Goal: Task Accomplishment & Management: Manage account settings

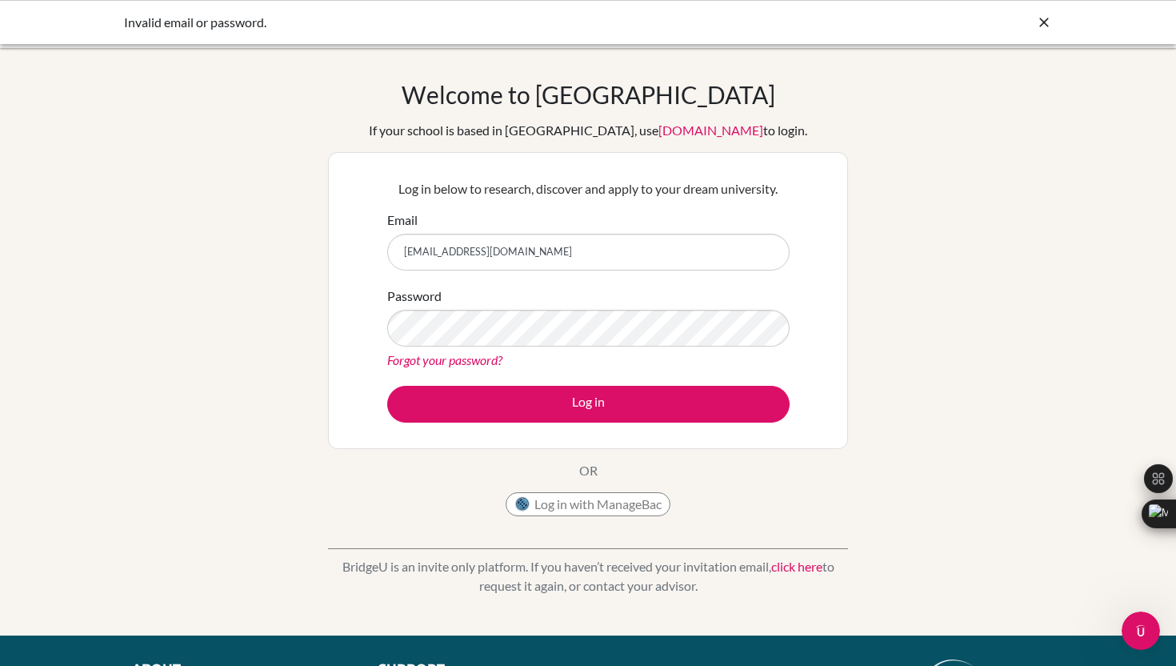
click at [432, 360] on link "Forgot your password?" at bounding box center [444, 359] width 115 height 15
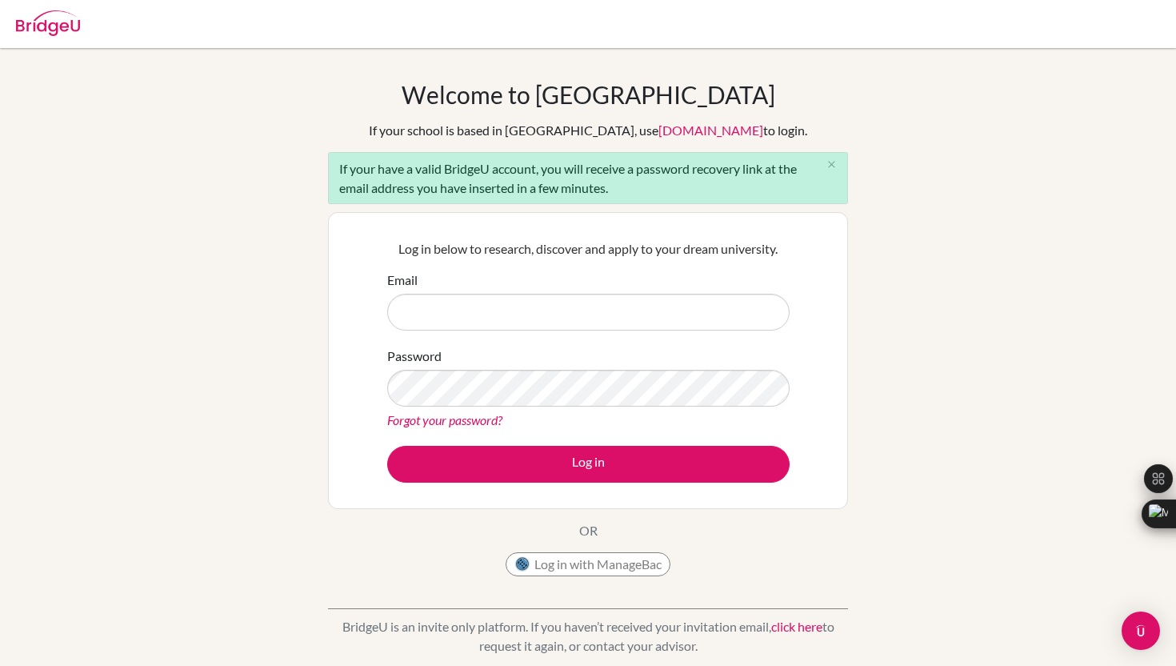
click at [463, 422] on link "Forgot your password?" at bounding box center [444, 419] width 115 height 15
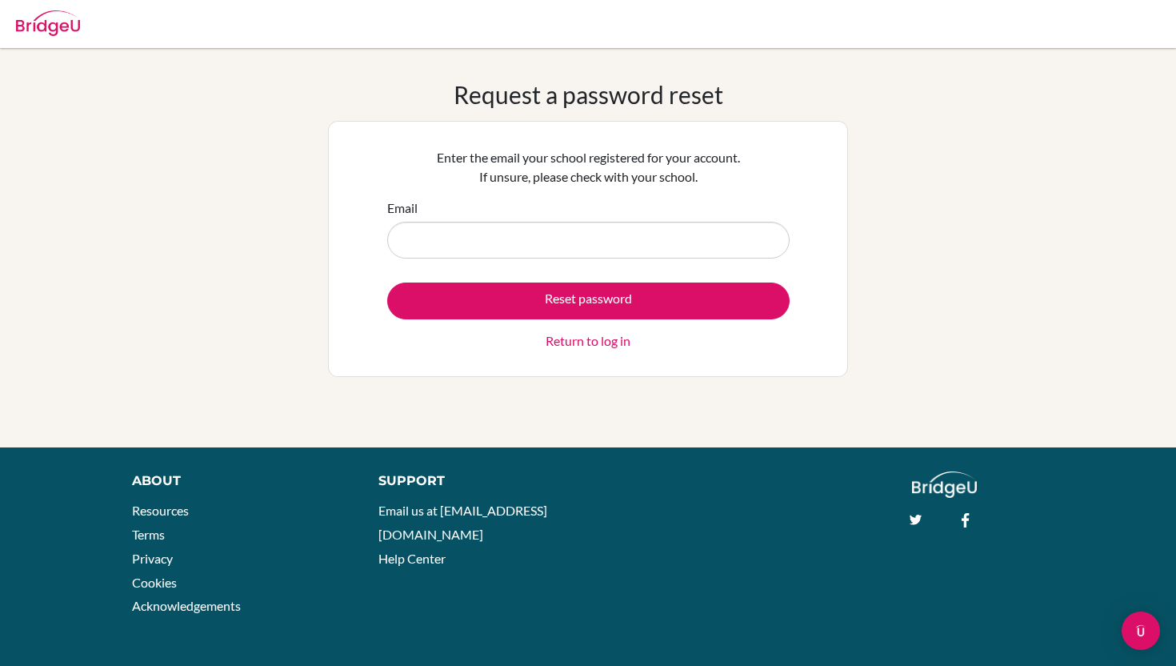
click at [510, 250] on input "Email" at bounding box center [588, 240] width 402 height 37
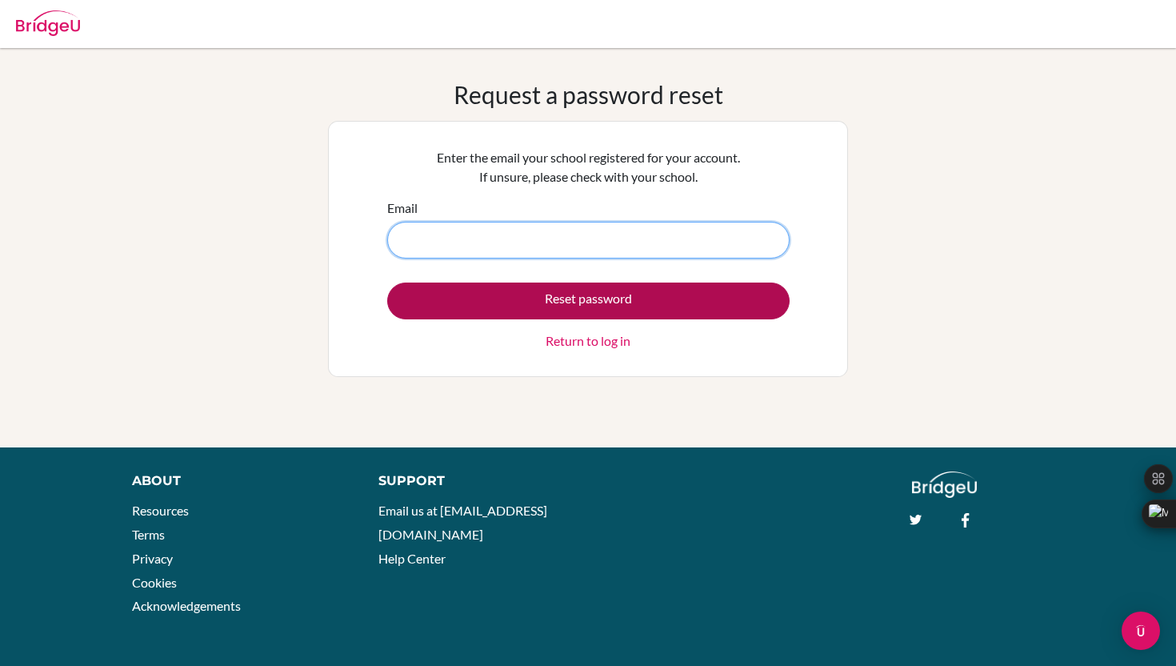
type input "juanrobertohb@amschool.org"
click at [548, 294] on button "Reset password" at bounding box center [588, 300] width 402 height 37
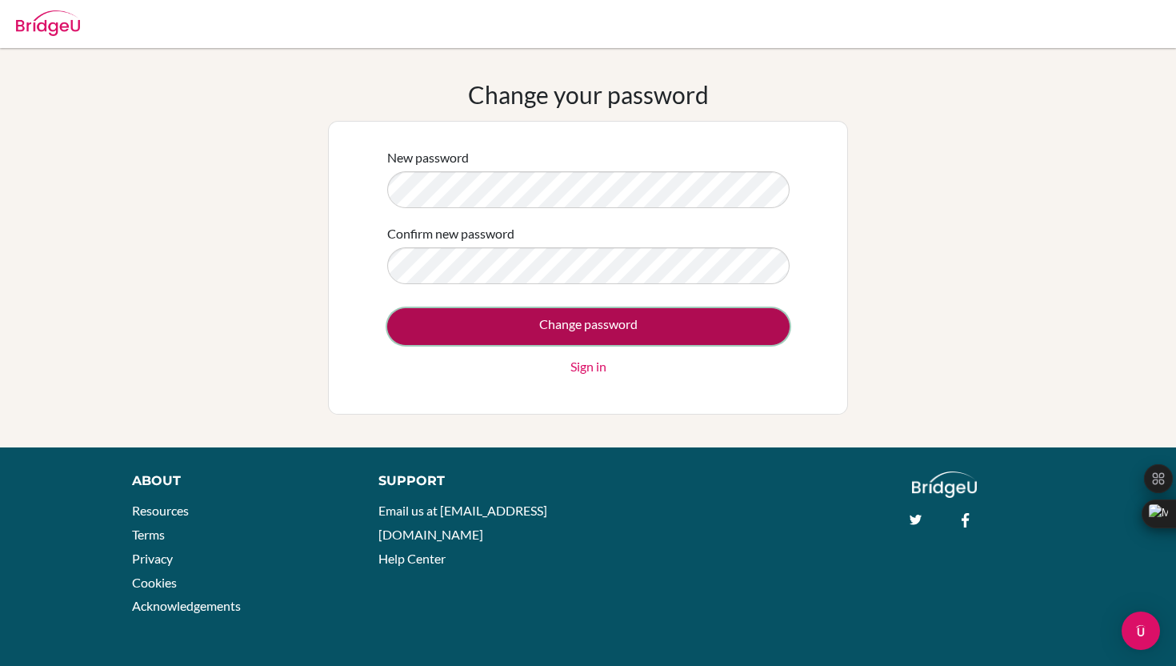
click at [410, 326] on input "Change password" at bounding box center [588, 326] width 402 height 37
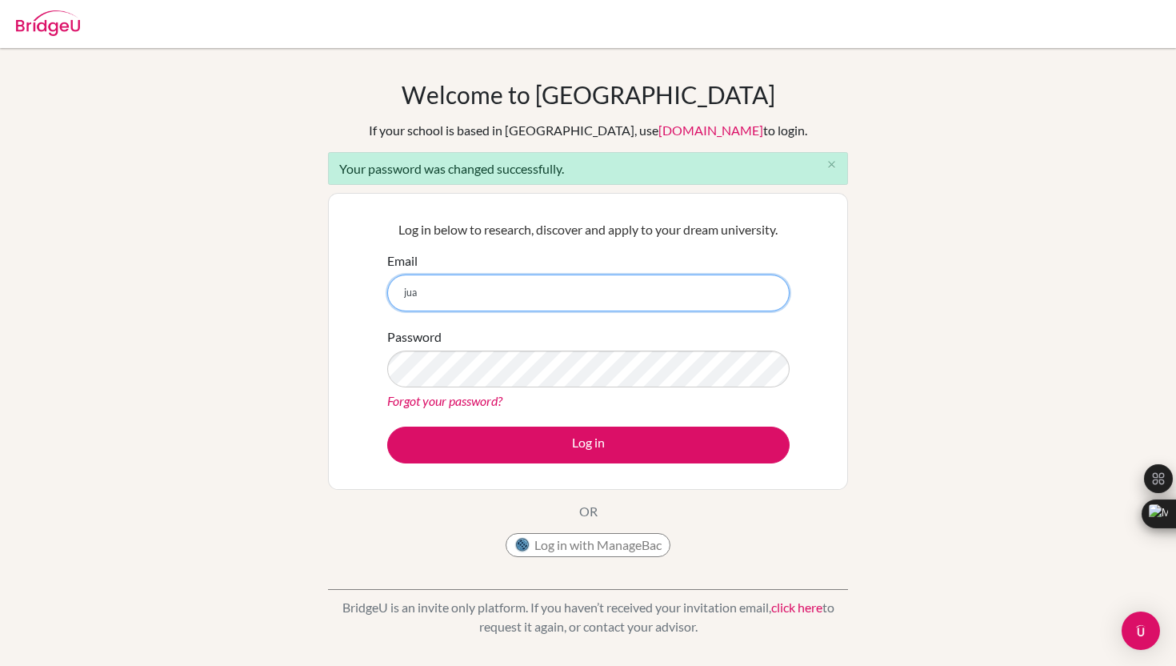
type input "juanrobertohb@amschool.org"
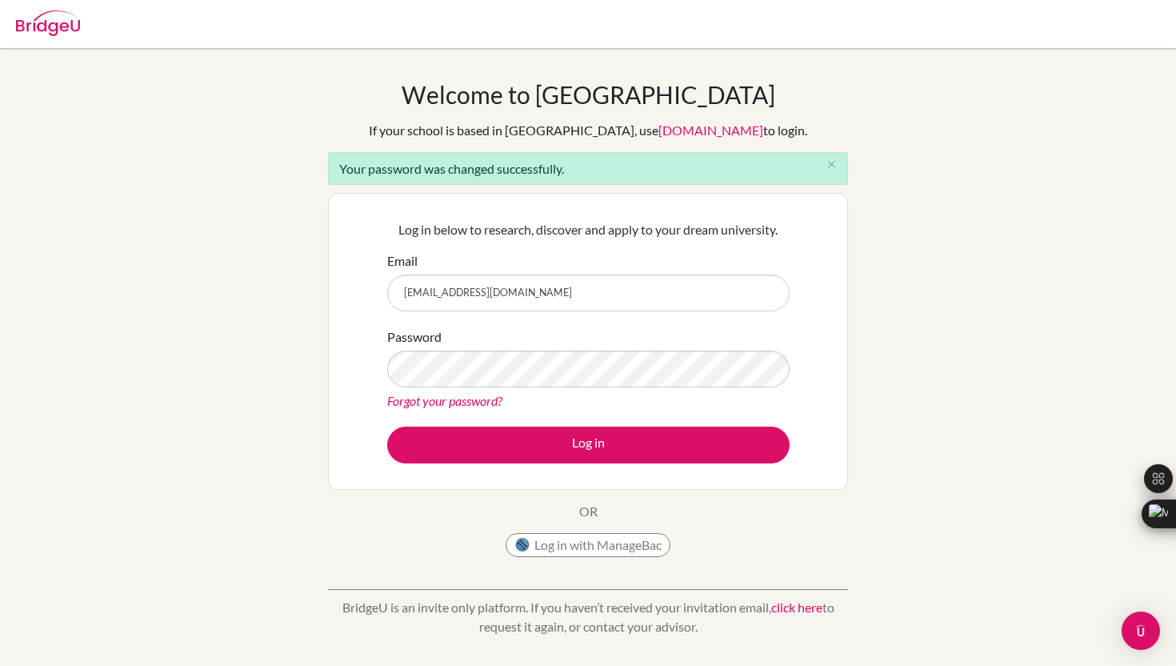
click at [733, 421] on form "Email juanrobertohb@amschool.org Password Forgot your password? Log in" at bounding box center [588, 357] width 402 height 212
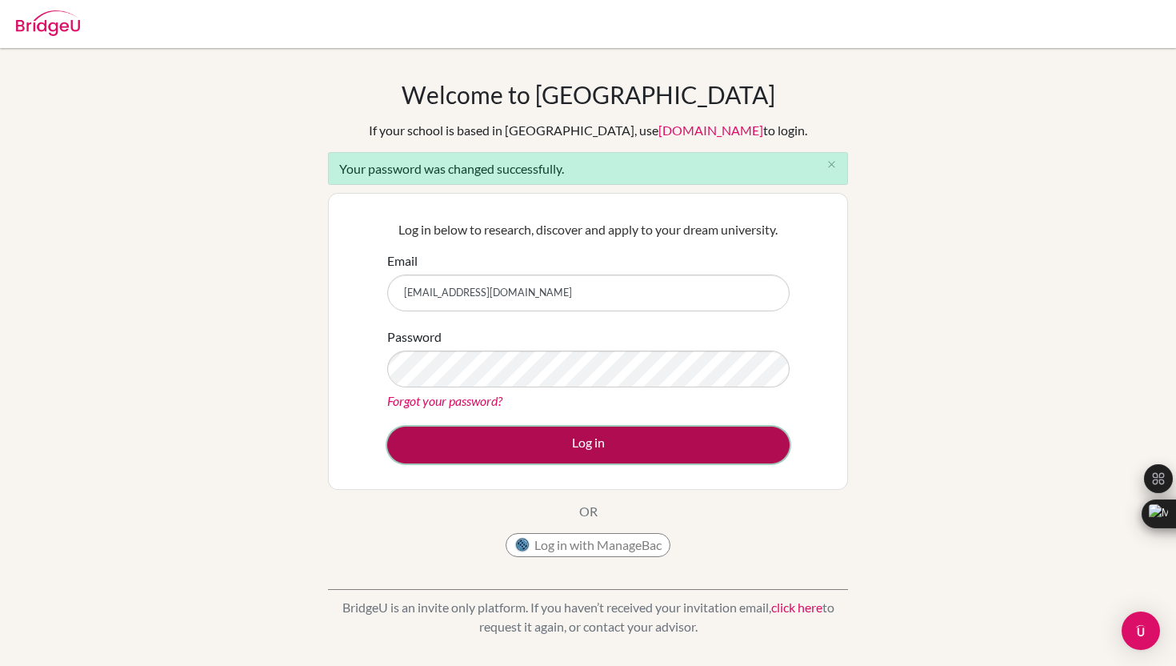
click at [725, 435] on button "Log in" at bounding box center [588, 444] width 402 height 37
